Goal: Information Seeking & Learning: Learn about a topic

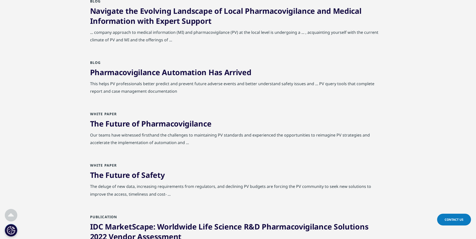
scroll to position [401, 0]
click at [178, 125] on link "The Future of Pharmacovigilance" at bounding box center [150, 123] width 121 height 10
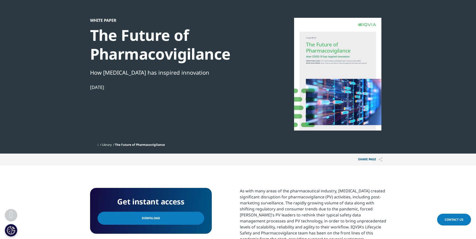
scroll to position [100, 0]
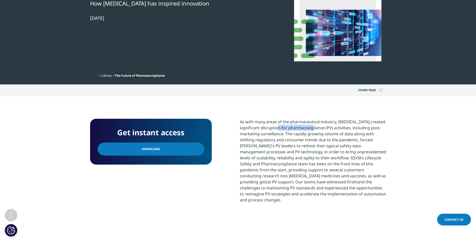
drag, startPoint x: 288, startPoint y: 129, endPoint x: 322, endPoint y: 128, distance: 34.1
click at [322, 128] on p "As with many areas of the pharmaceutical industry, [MEDICAL_DATA] created signi…" at bounding box center [313, 163] width 146 height 88
copy p "pharmacovigilance"
